Goal: Check status

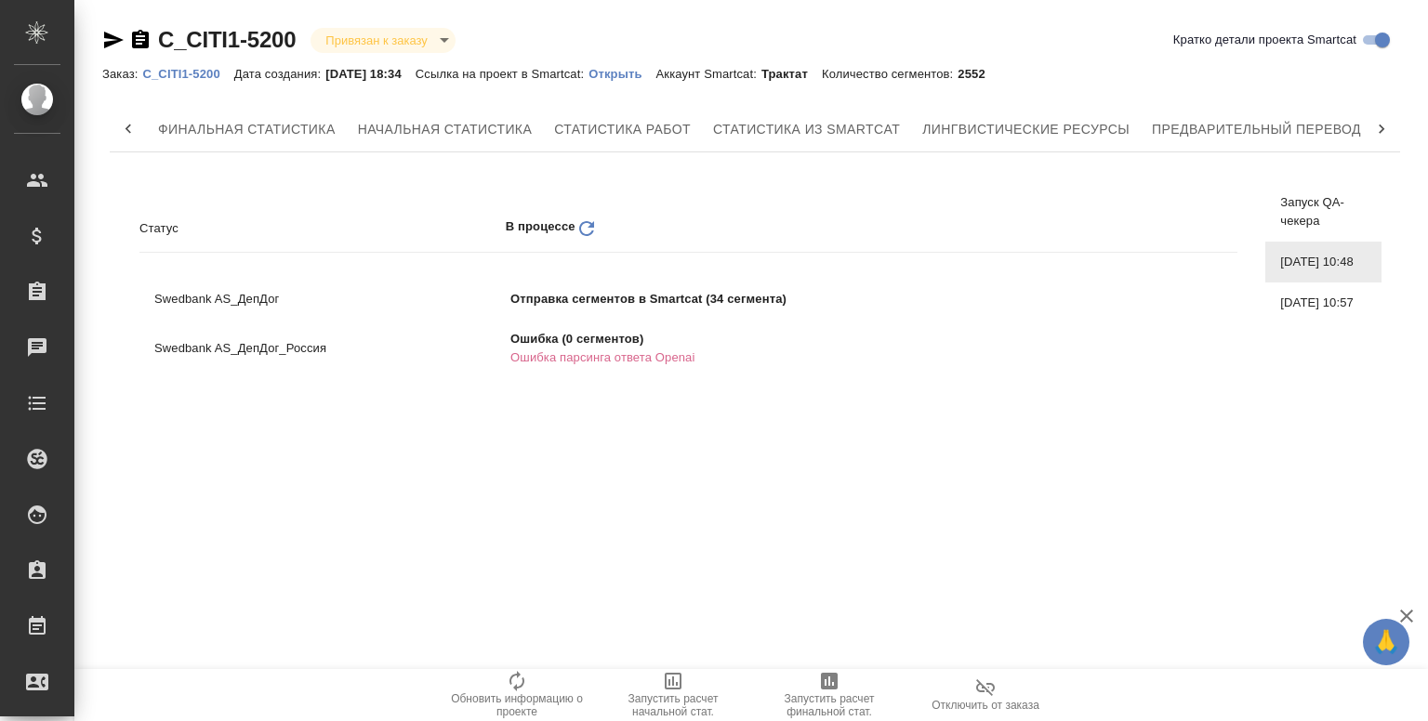
scroll to position [0, 120]
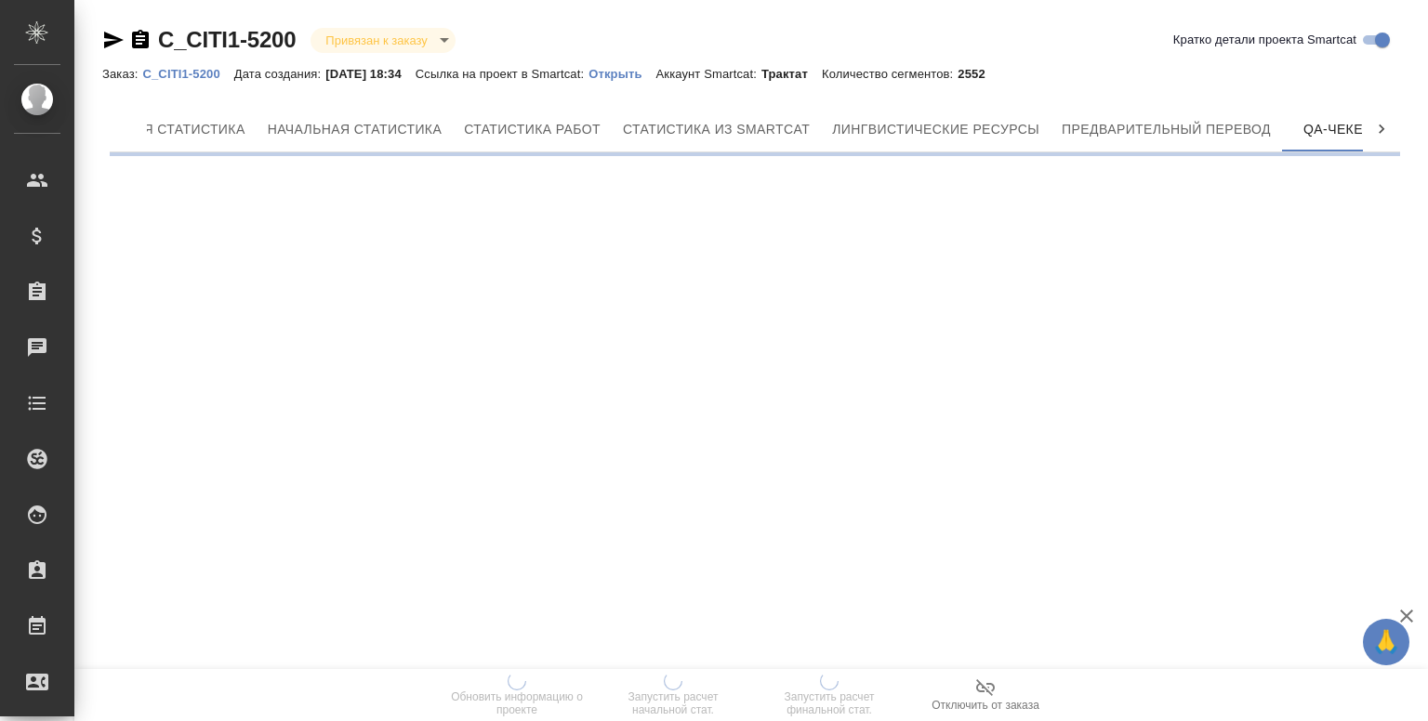
scroll to position [0, 120]
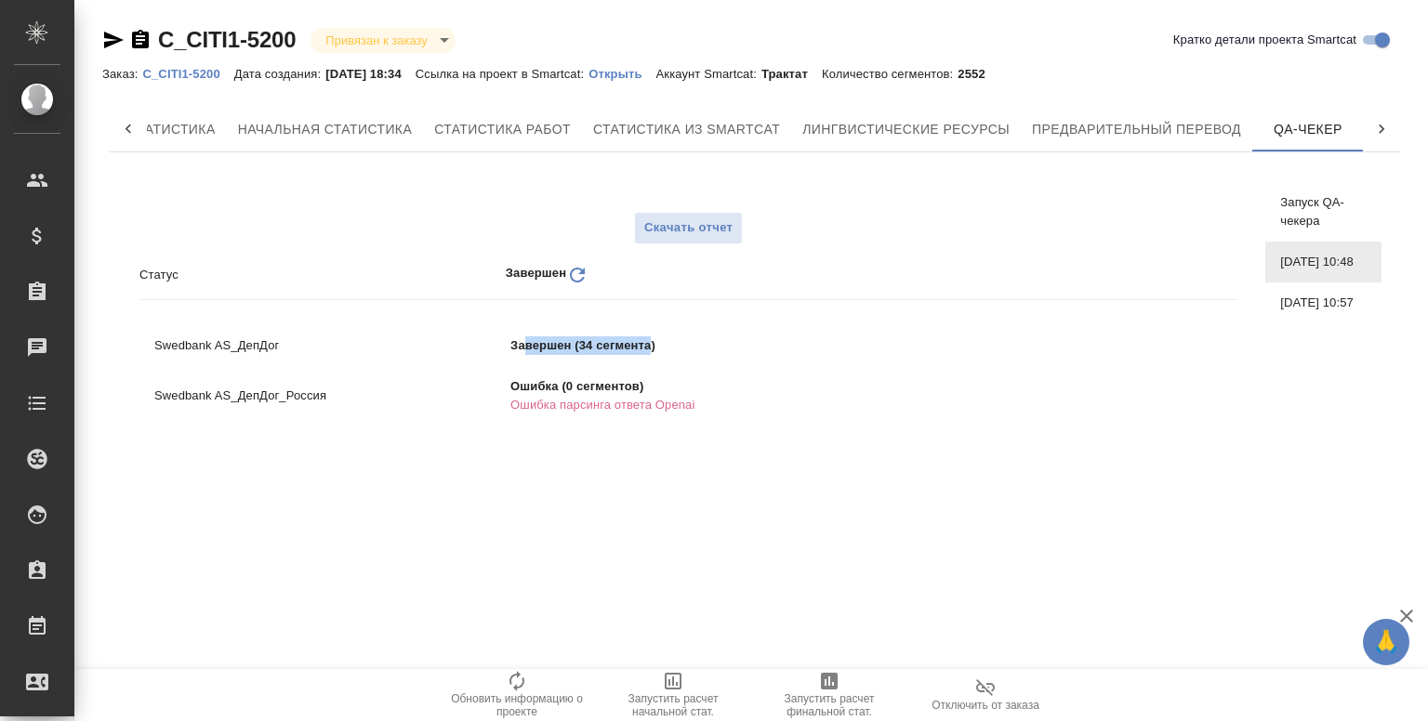
drag, startPoint x: 528, startPoint y: 343, endPoint x: 653, endPoint y: 337, distance: 124.7
click at [653, 337] on p "Завершен (34 сегмента)" at bounding box center [732, 346] width 445 height 19
drag, startPoint x: 578, startPoint y: 406, endPoint x: 699, endPoint y: 412, distance: 121.0
click at [699, 412] on p "Ошибка парсинга ответа Openai" at bounding box center [732, 405] width 445 height 19
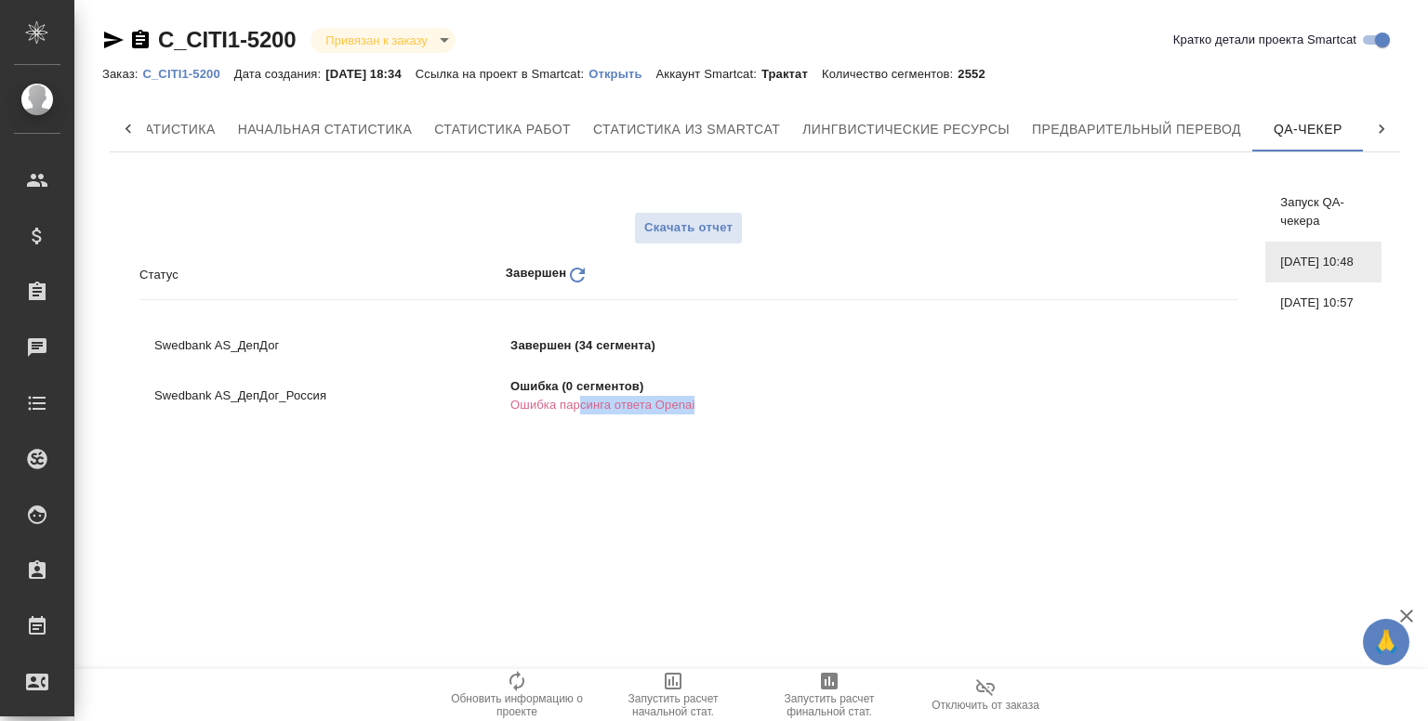
click at [699, 412] on p "Ошибка парсинга ответа Openai" at bounding box center [732, 405] width 445 height 19
